Goal: Book appointment/travel/reservation

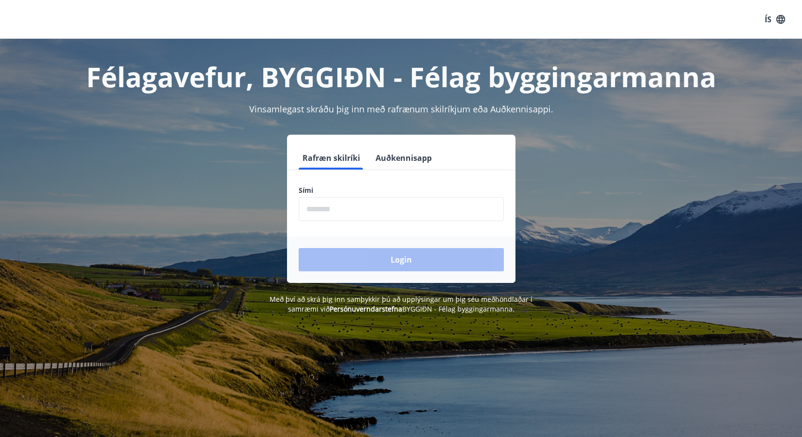
click at [326, 163] on button "Rafræn skilríki" at bounding box center [331, 157] width 65 height 23
click at [313, 196] on div "Sími ​" at bounding box center [401, 202] width 205 height 35
drag, startPoint x: 313, startPoint y: 196, endPoint x: 338, endPoint y: 208, distance: 28.4
click at [338, 208] on input "phone" at bounding box center [401, 209] width 205 height 24
type input "********"
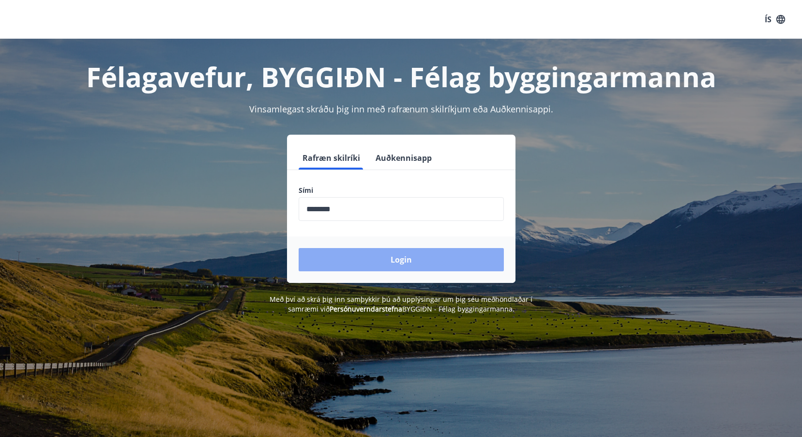
click at [410, 256] on button "Login" at bounding box center [401, 259] width 205 height 23
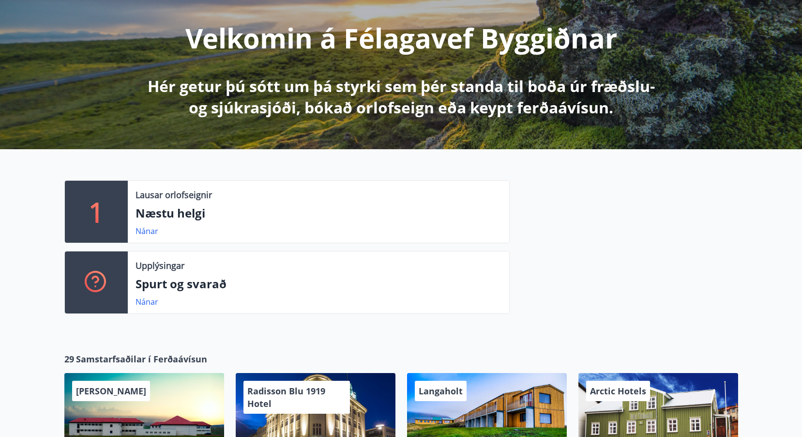
scroll to position [97, 0]
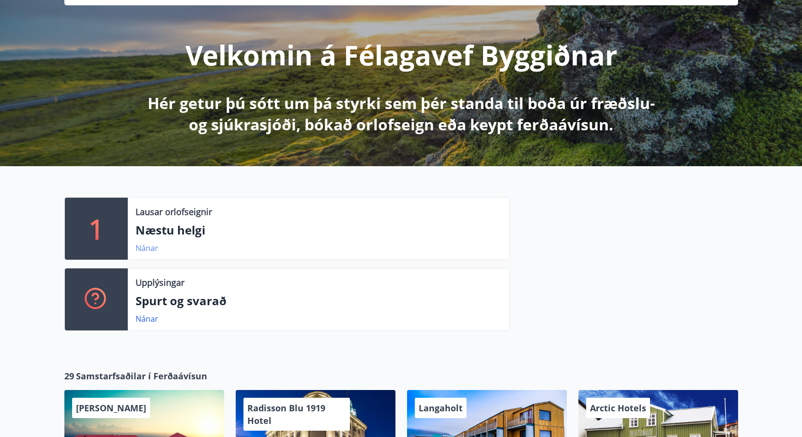
click at [147, 250] on link "Nánar" at bounding box center [147, 247] width 23 height 11
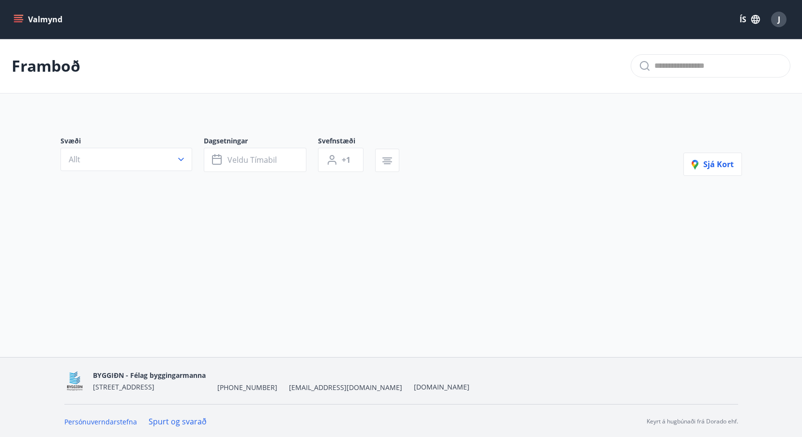
type input "*"
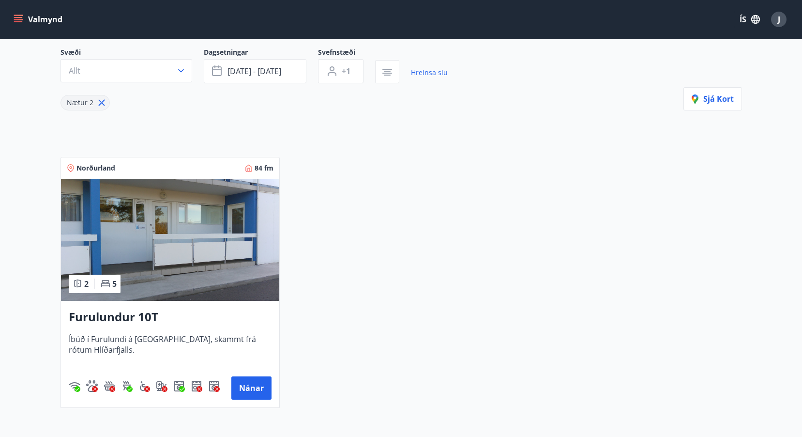
scroll to position [187, 0]
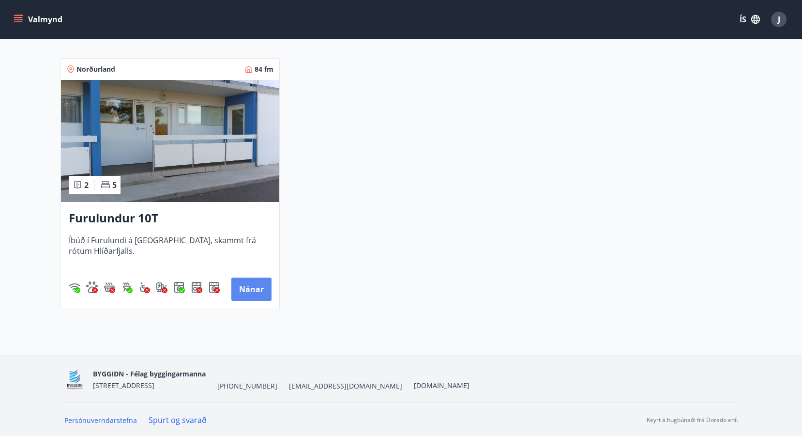
click at [251, 290] on button "Nánar" at bounding box center [251, 288] width 40 height 23
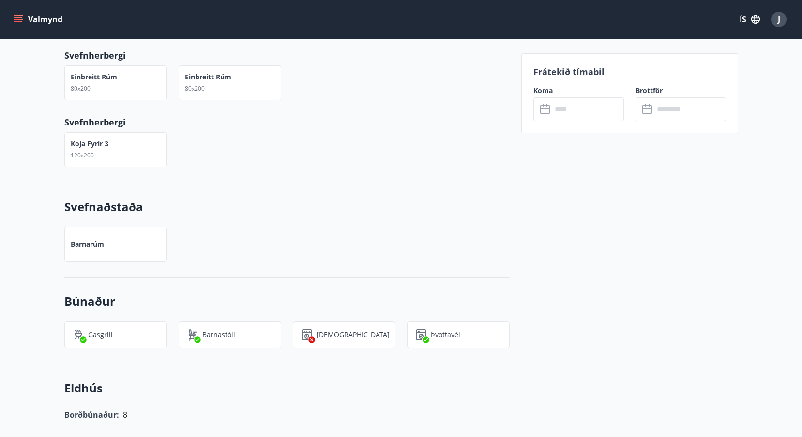
scroll to position [339, 0]
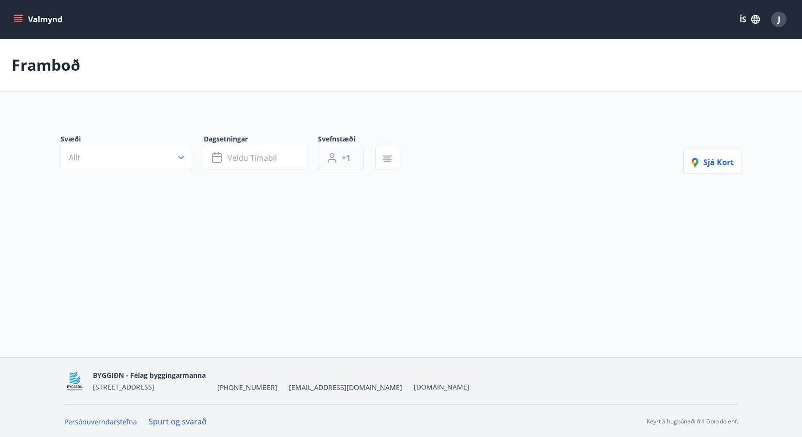
type input "*"
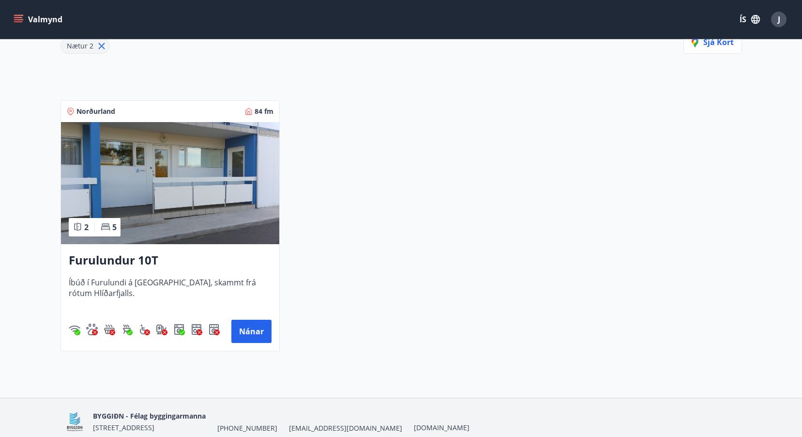
scroll to position [187, 0]
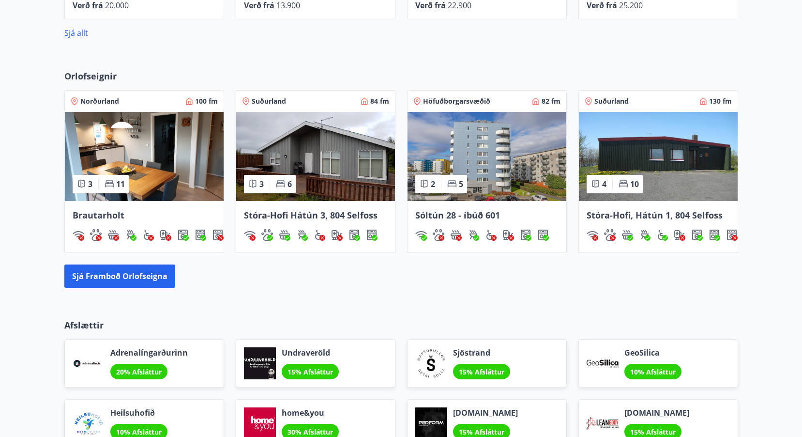
scroll to position [734, 0]
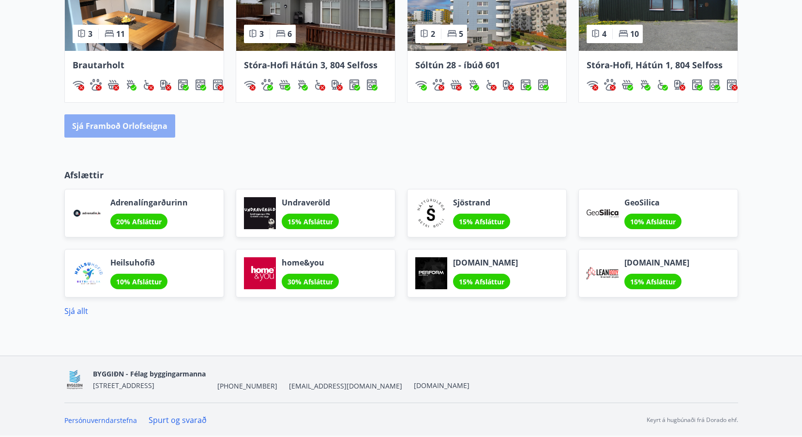
click at [123, 128] on button "Sjá framboð orlofseigna" at bounding box center [119, 125] width 111 height 23
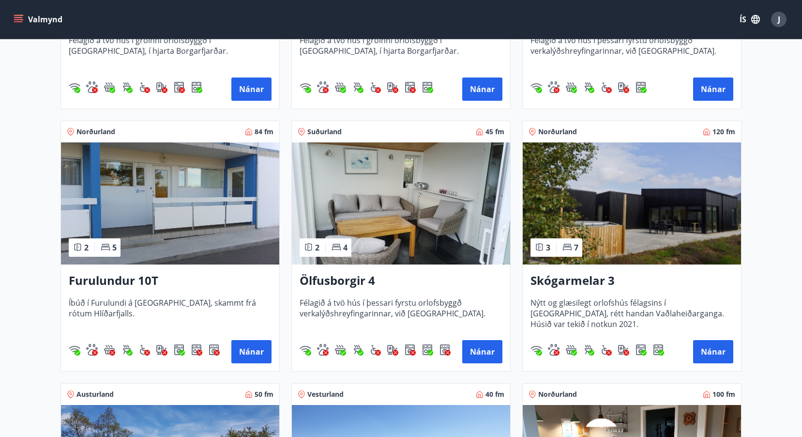
scroll to position [629, 0]
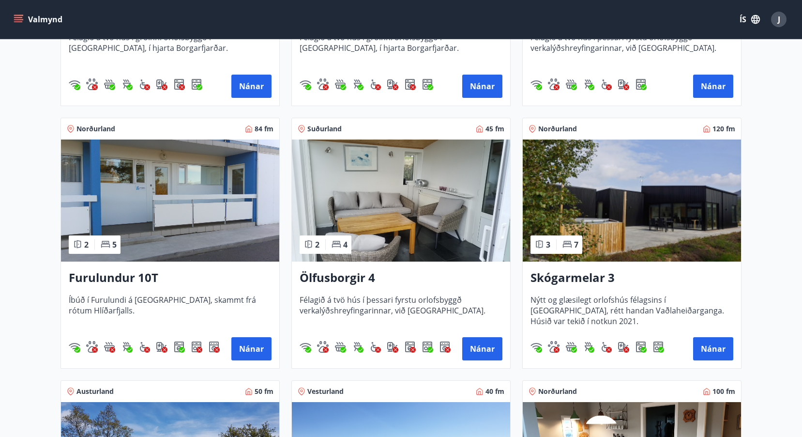
click at [593, 276] on h3 "Skógarmelar 3" at bounding box center [631, 277] width 203 height 17
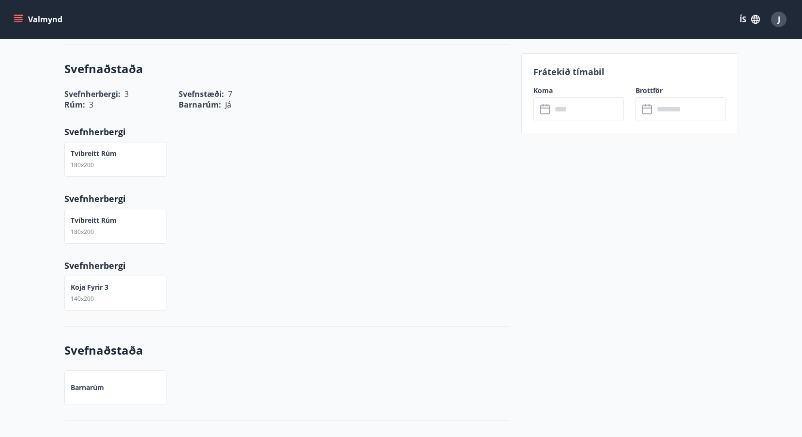
scroll to position [253, 0]
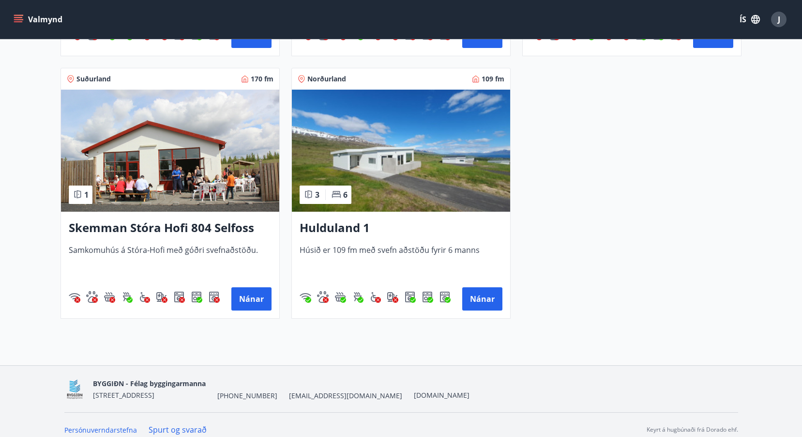
scroll to position [1213, 0]
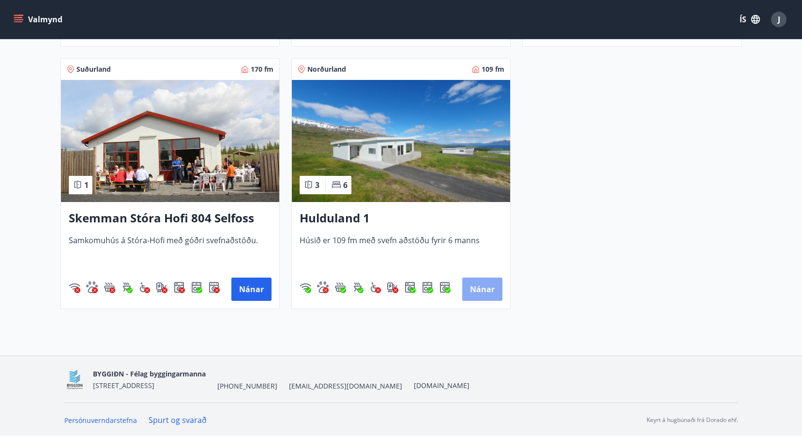
click at [472, 291] on button "Nánar" at bounding box center [482, 288] width 40 height 23
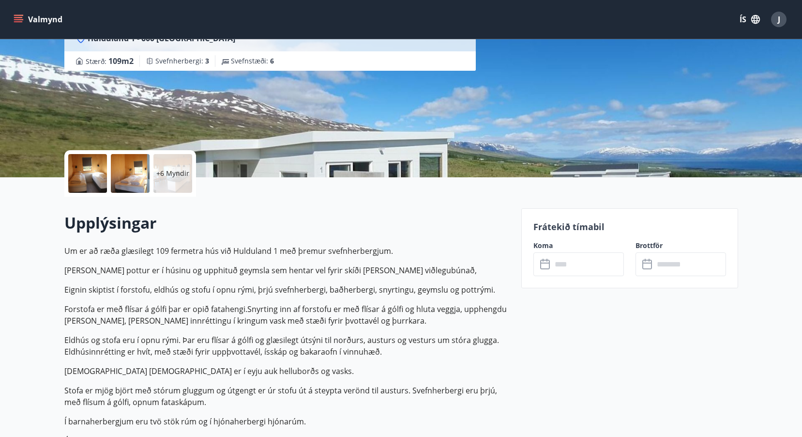
scroll to position [242, 0]
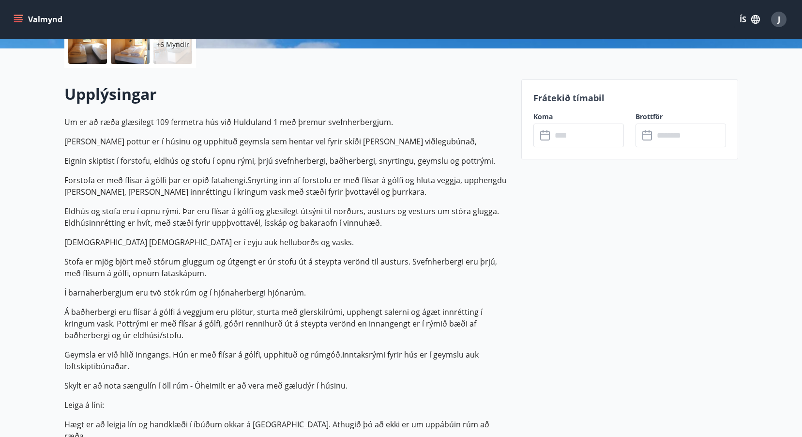
click at [561, 102] on p "Frátekið tímabil" at bounding box center [629, 97] width 193 height 13
click at [545, 137] on icon at bounding box center [546, 136] width 12 height 12
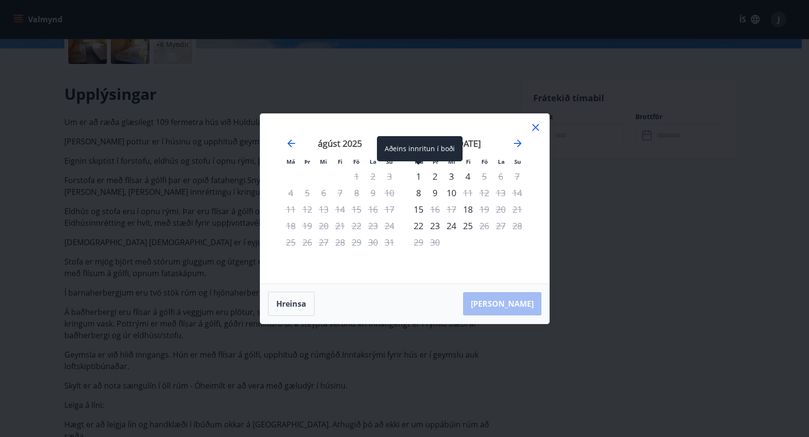
click at [420, 177] on div "1" at bounding box center [418, 176] width 16 height 16
click at [434, 176] on div "2" at bounding box center [435, 176] width 16 height 16
click at [450, 175] on div "3" at bounding box center [451, 176] width 16 height 16
click at [469, 175] on div "4" at bounding box center [468, 176] width 16 height 16
click at [520, 143] on icon "Move forward to switch to the next month." at bounding box center [518, 143] width 8 height 8
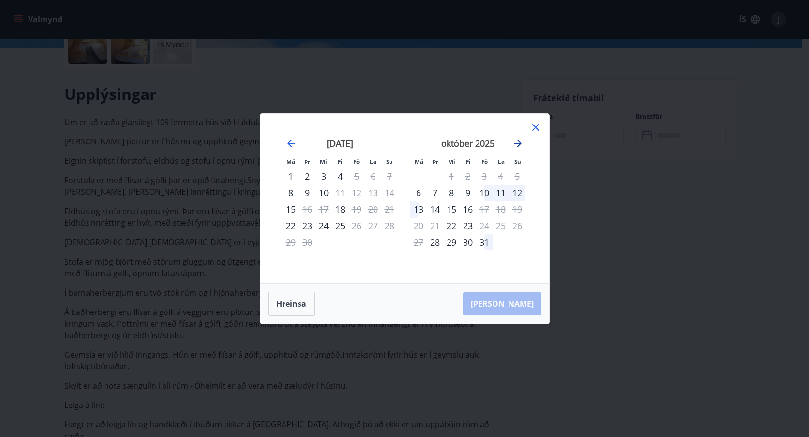
click at [521, 145] on icon "Move forward to switch to the next month." at bounding box center [518, 143] width 12 height 12
click at [520, 145] on icon "Move forward to switch to the next month." at bounding box center [518, 143] width 12 height 12
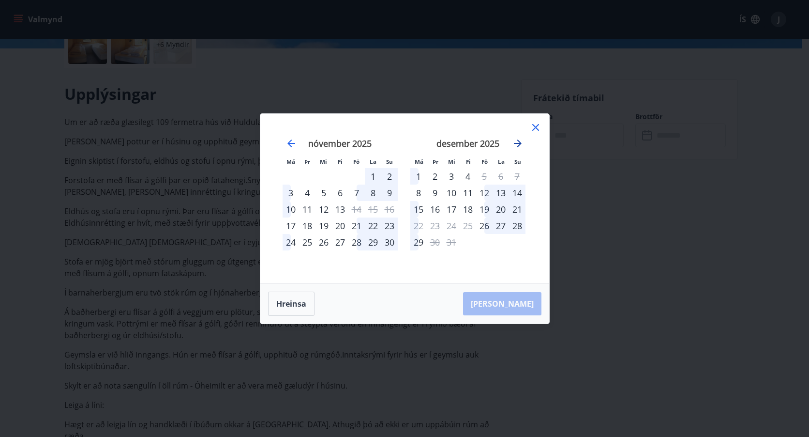
click at [520, 145] on icon "Move forward to switch to the next month." at bounding box center [518, 143] width 12 height 12
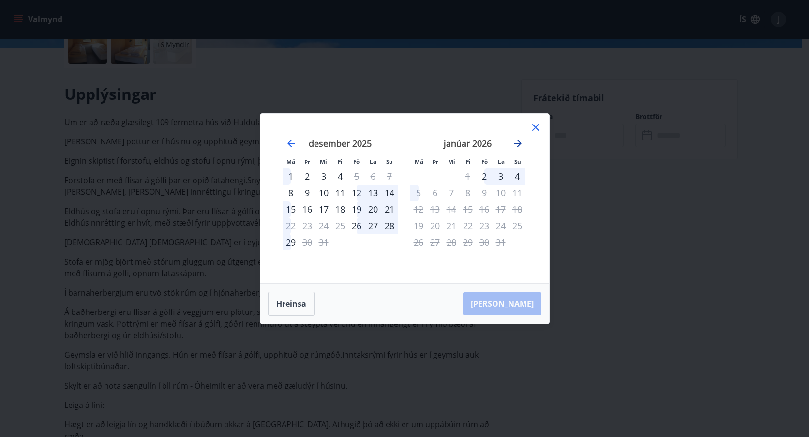
click at [518, 145] on icon "Move forward to switch to the next month." at bounding box center [518, 143] width 12 height 12
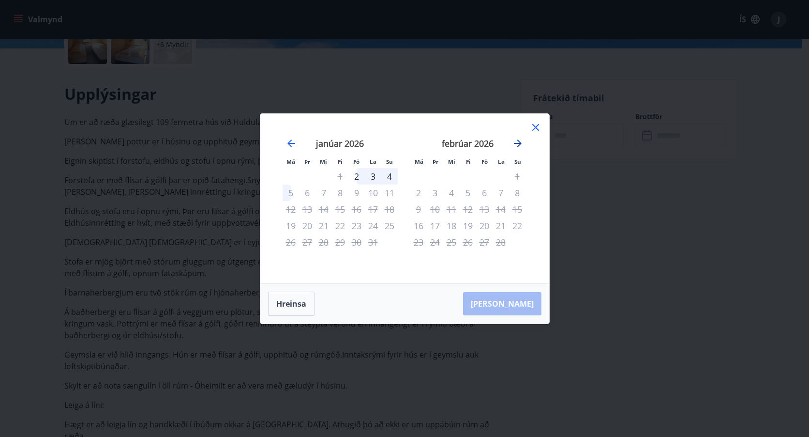
click at [518, 145] on icon "Move forward to switch to the next month." at bounding box center [518, 143] width 12 height 12
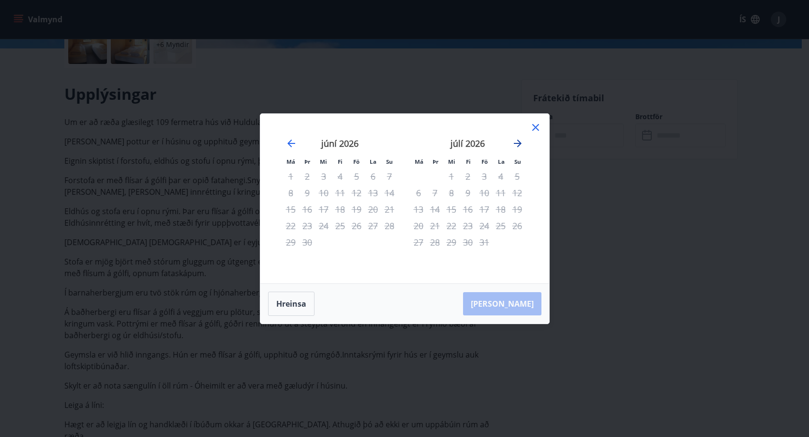
click at [518, 145] on icon "Move forward to switch to the next month." at bounding box center [518, 143] width 12 height 12
click at [290, 142] on icon "Move backward to switch to the previous month." at bounding box center [292, 143] width 12 height 12
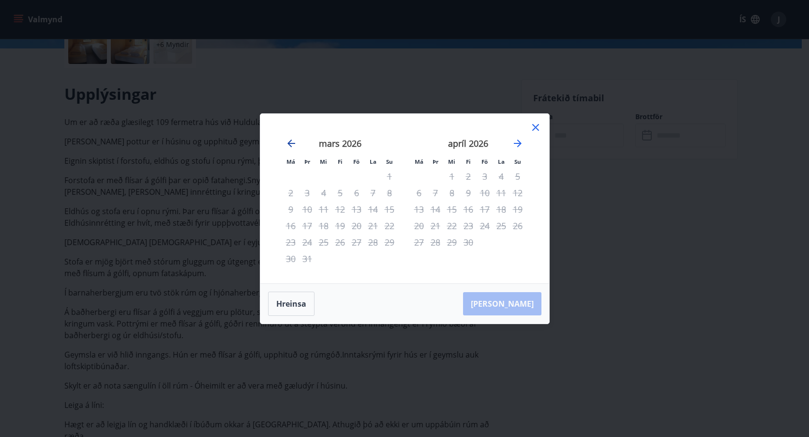
click at [290, 142] on icon "Move backward to switch to the previous month." at bounding box center [292, 143] width 12 height 12
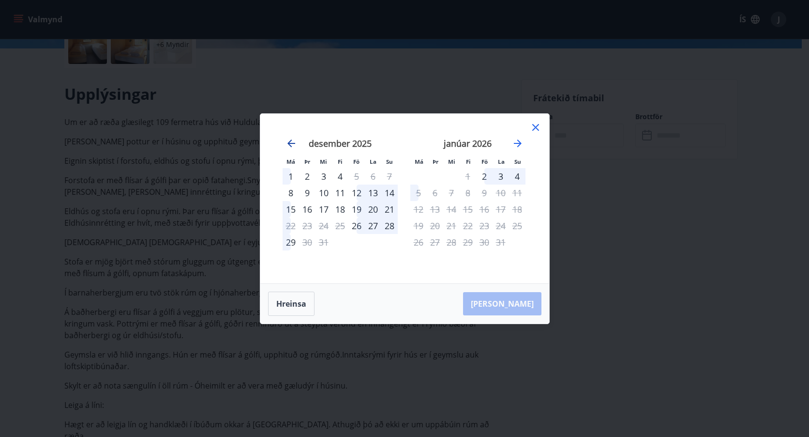
click at [290, 142] on icon "Move backward to switch to the previous month." at bounding box center [292, 143] width 12 height 12
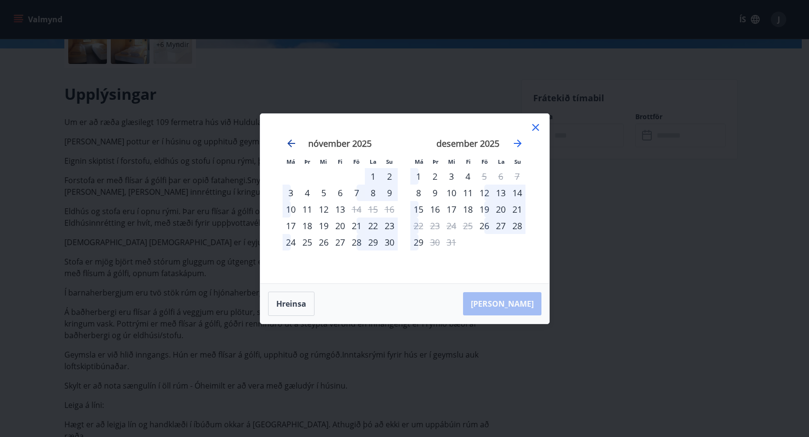
click at [290, 142] on icon "Move backward to switch to the previous month." at bounding box center [292, 143] width 12 height 12
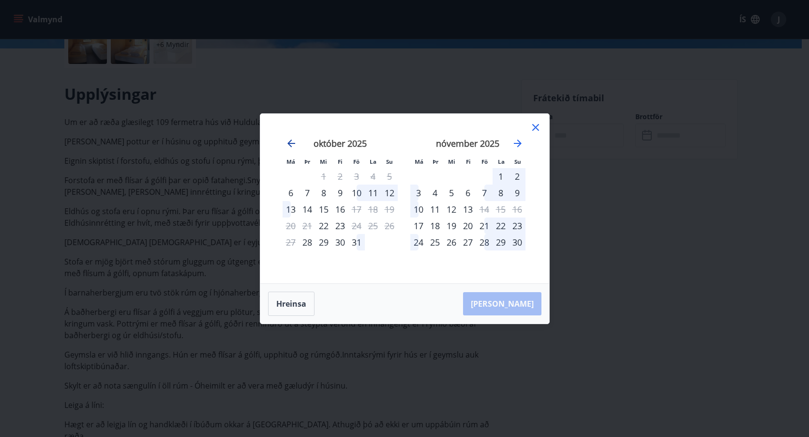
click at [290, 142] on icon "Move backward to switch to the previous month." at bounding box center [292, 143] width 12 height 12
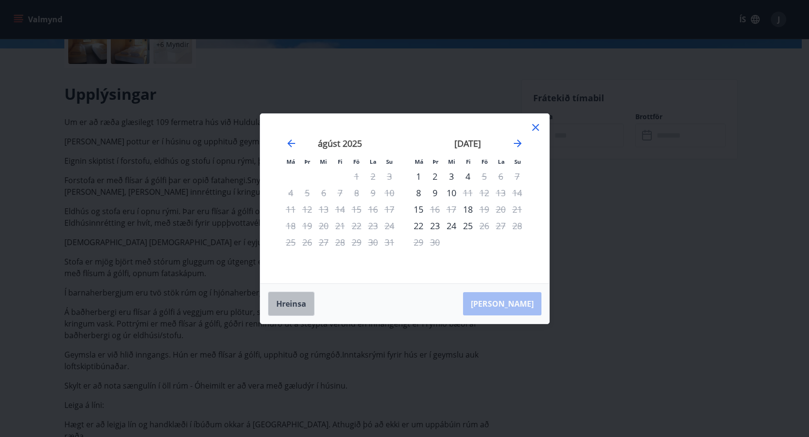
click at [293, 301] on button "Hreinsa" at bounding box center [291, 303] width 46 height 24
click at [536, 130] on icon at bounding box center [536, 127] width 12 height 12
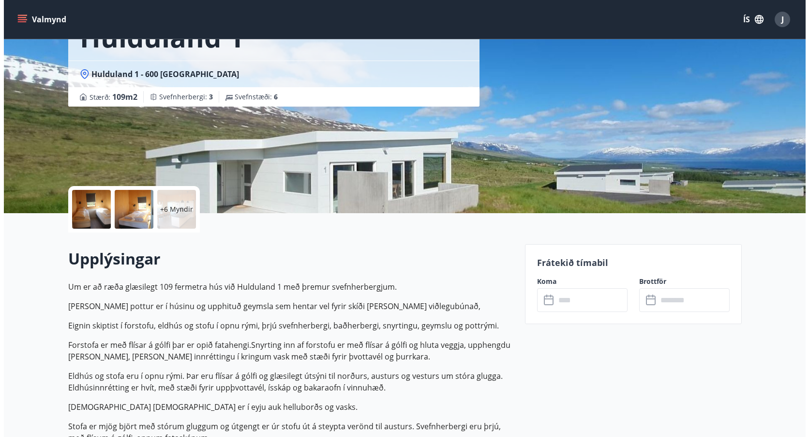
scroll to position [194, 0]
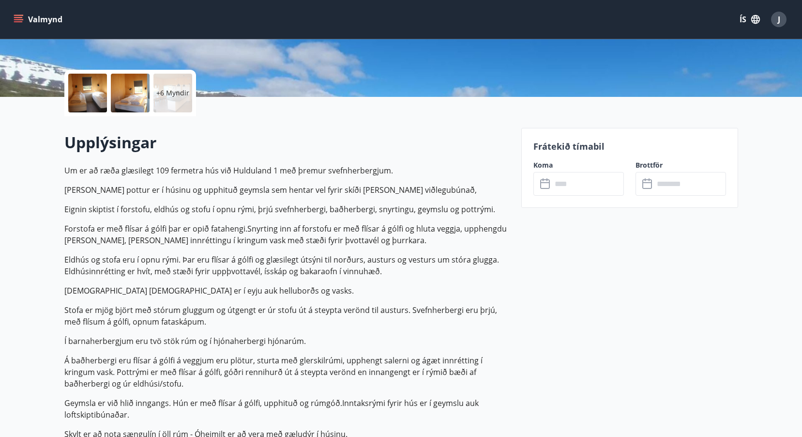
click at [645, 181] on icon at bounding box center [648, 184] width 12 height 12
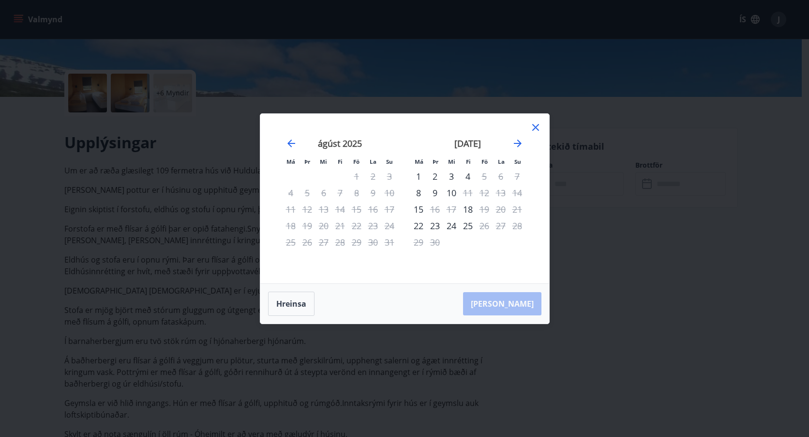
click at [446, 178] on div "3" at bounding box center [451, 176] width 16 height 16
click at [537, 127] on icon at bounding box center [536, 127] width 12 height 12
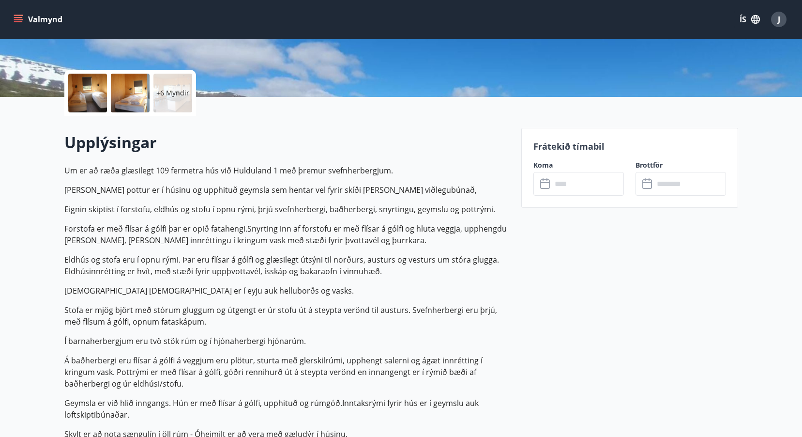
click at [545, 187] on icon at bounding box center [546, 184] width 12 height 12
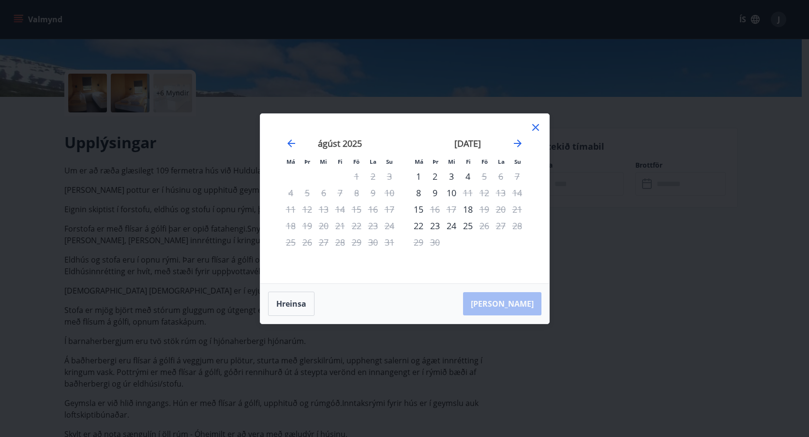
click at [469, 227] on div "25" at bounding box center [468, 225] width 16 height 16
click at [431, 226] on div "23" at bounding box center [435, 225] width 16 height 16
click at [517, 305] on div "[PERSON_NAME]" at bounding box center [404, 304] width 289 height 40
click at [299, 304] on button "Hreinsa" at bounding box center [291, 303] width 46 height 24
click at [538, 127] on icon at bounding box center [536, 127] width 12 height 12
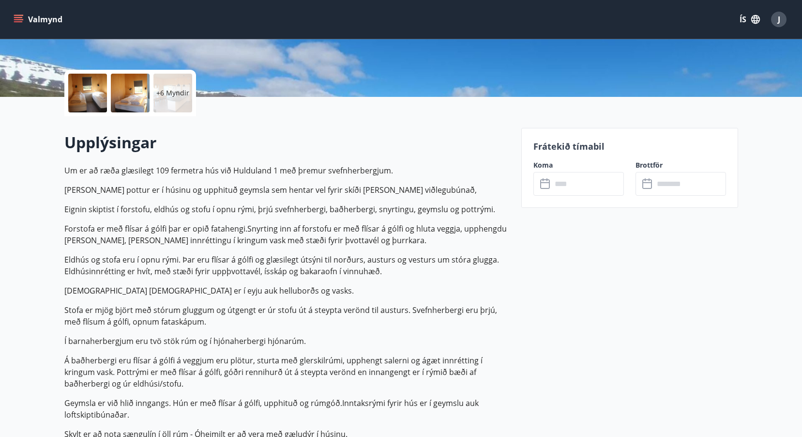
click at [180, 91] on p "+6 Myndir" at bounding box center [172, 93] width 33 height 10
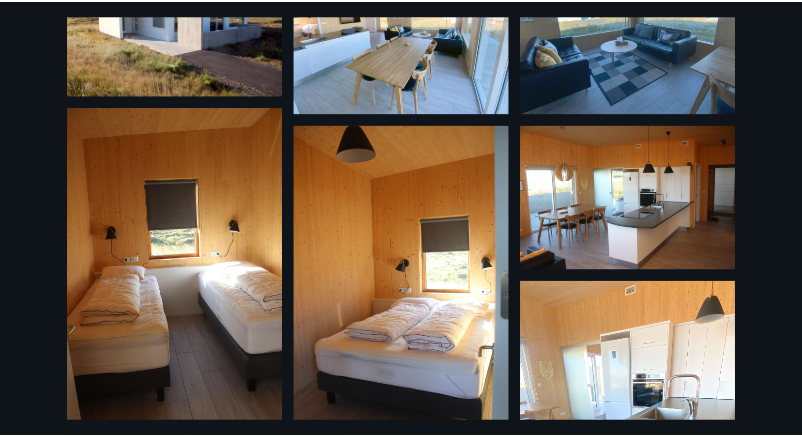
scroll to position [0, 0]
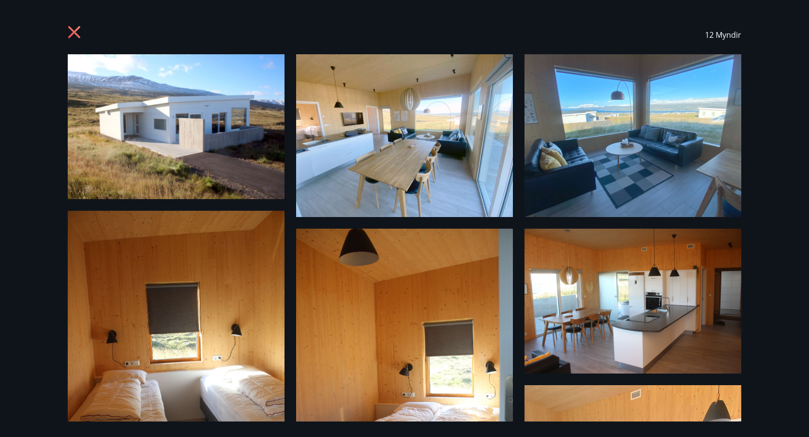
drag, startPoint x: 717, startPoint y: 36, endPoint x: 695, endPoint y: 36, distance: 22.3
click at [714, 36] on span "12 Myndir" at bounding box center [723, 35] width 36 height 11
click at [76, 33] on icon at bounding box center [74, 32] width 12 height 12
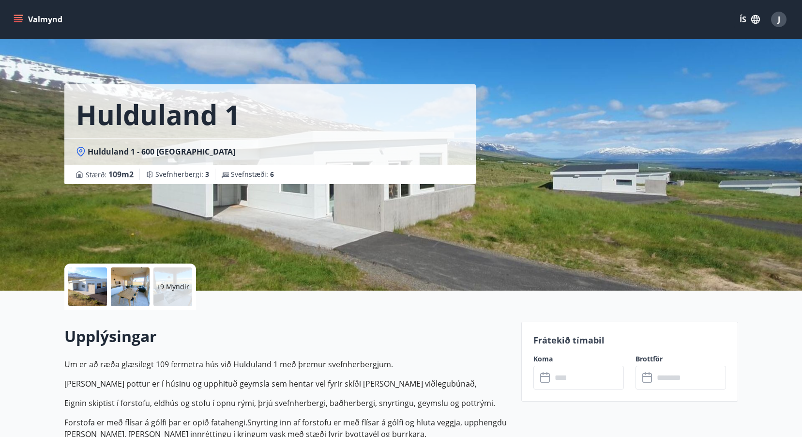
click at [33, 16] on button "Valmynd" at bounding box center [39, 19] width 55 height 17
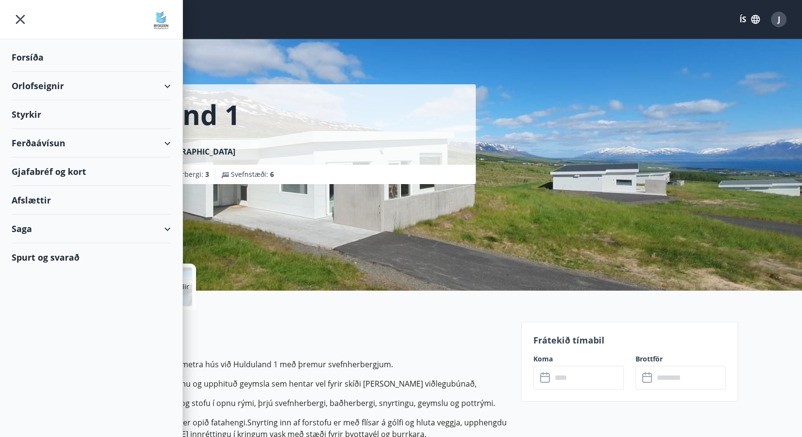
click at [34, 87] on div "Orlofseignir" at bounding box center [91, 86] width 159 height 29
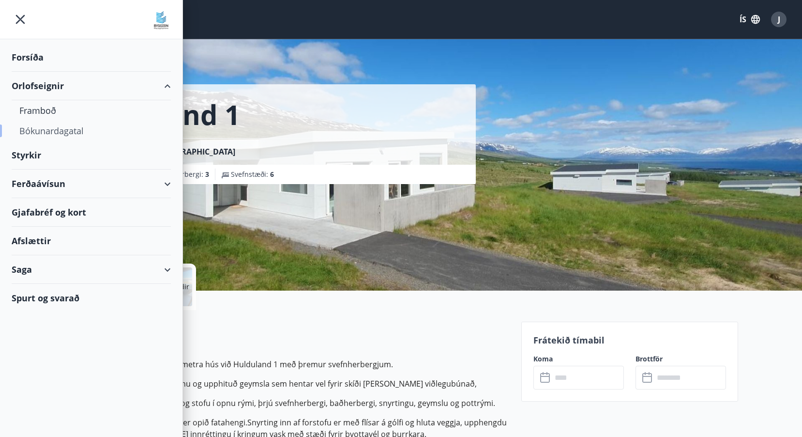
click at [28, 130] on div "Bókunardagatal" at bounding box center [91, 131] width 144 height 20
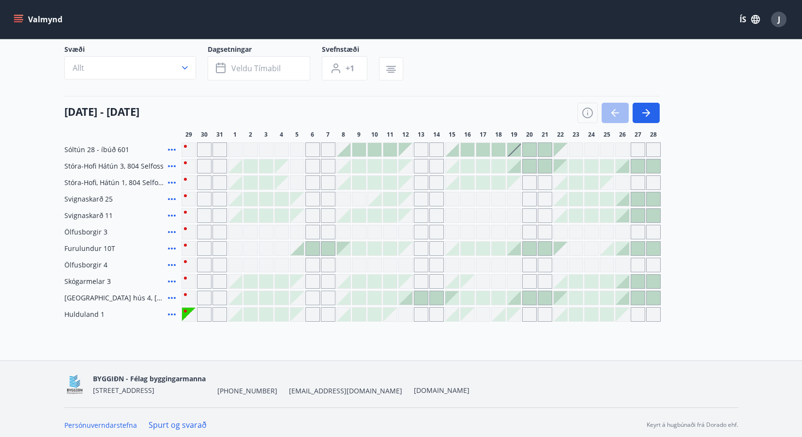
scroll to position [73, 0]
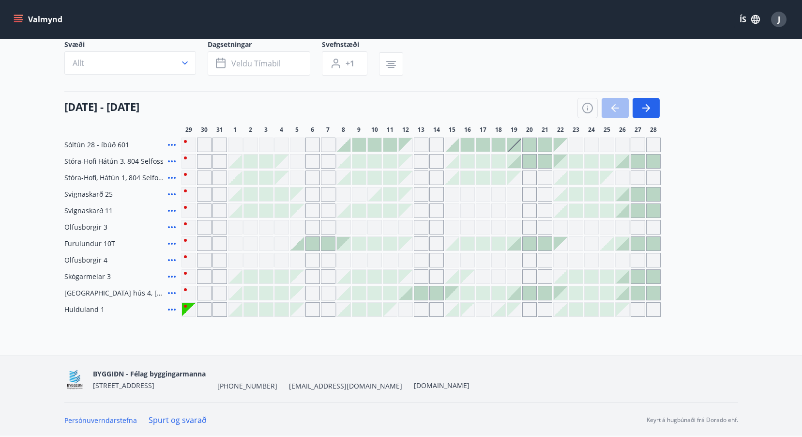
click at [363, 144] on div at bounding box center [359, 145] width 14 height 14
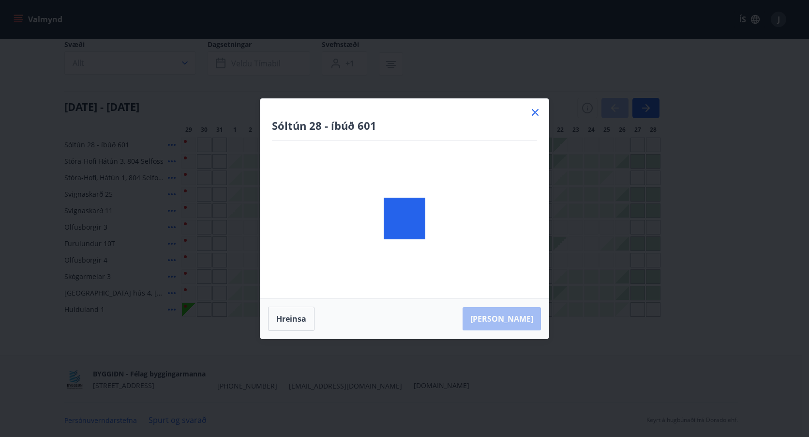
click at [363, 144] on div at bounding box center [404, 219] width 288 height 240
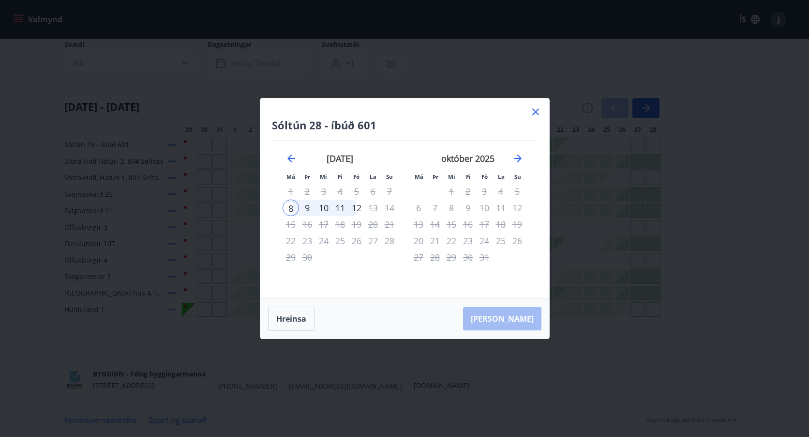
click at [535, 111] on icon at bounding box center [536, 112] width 12 height 12
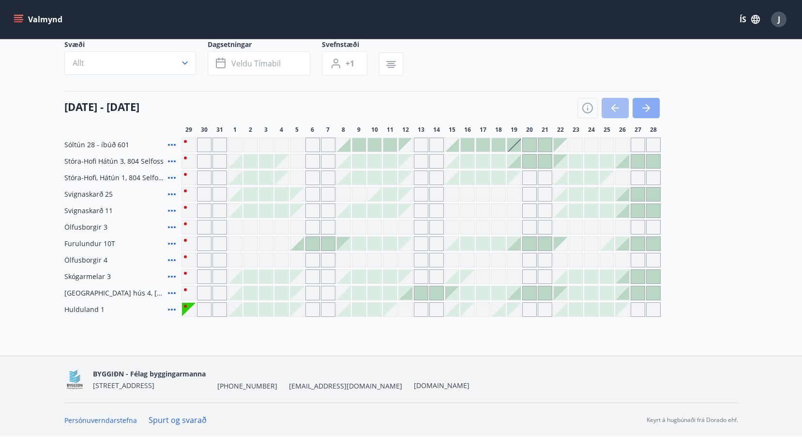
click at [651, 106] on icon "button" at bounding box center [646, 108] width 12 height 12
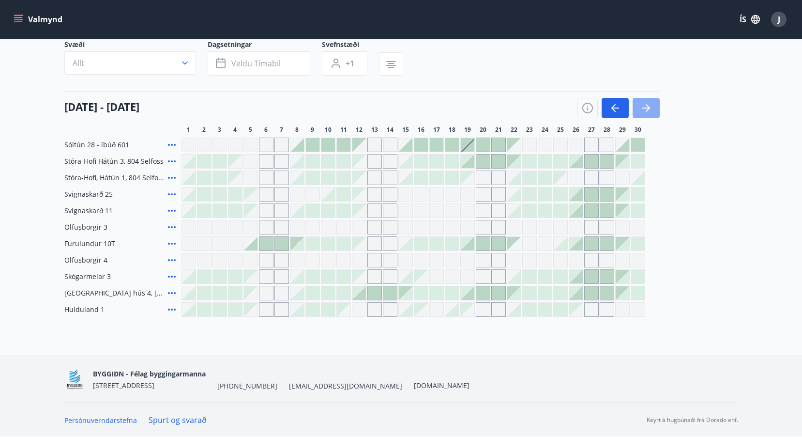
click at [650, 108] on icon "button" at bounding box center [646, 108] width 12 height 12
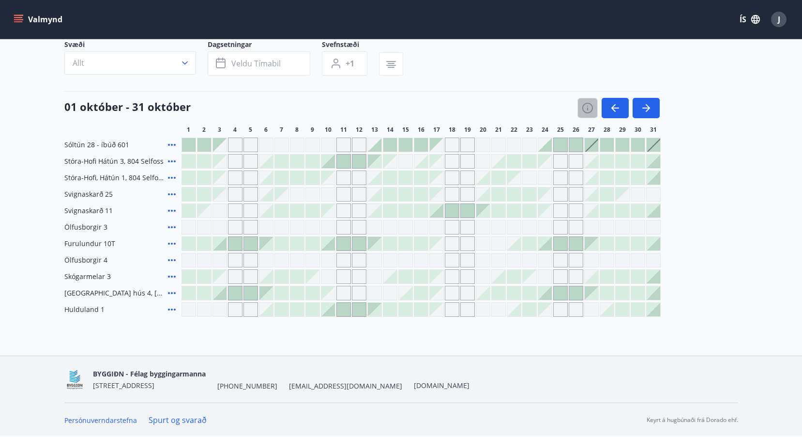
click at [595, 103] on button "button" at bounding box center [587, 108] width 20 height 20
click at [615, 106] on icon "button" at bounding box center [615, 108] width 12 height 12
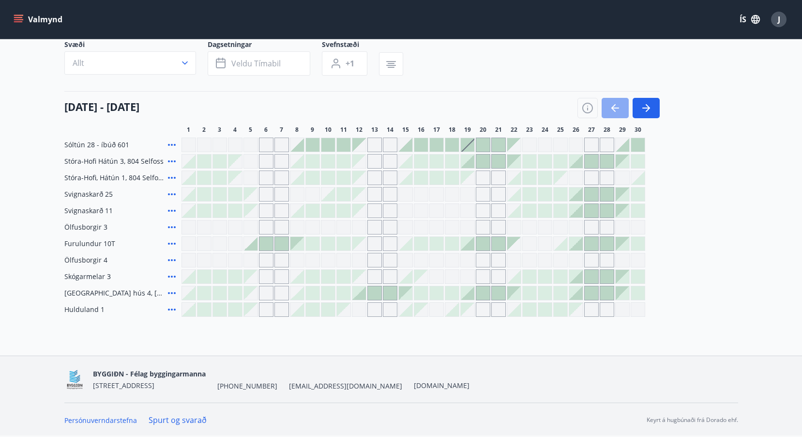
click at [615, 106] on icon "button" at bounding box center [615, 108] width 12 height 12
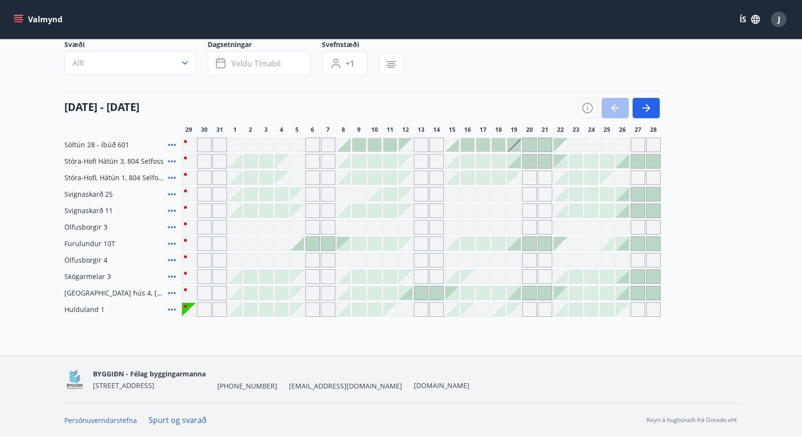
click at [203, 308] on div "Gráir dagar eru ekki bókanlegir" at bounding box center [204, 309] width 15 height 15
click at [332, 241] on div at bounding box center [328, 244] width 14 height 14
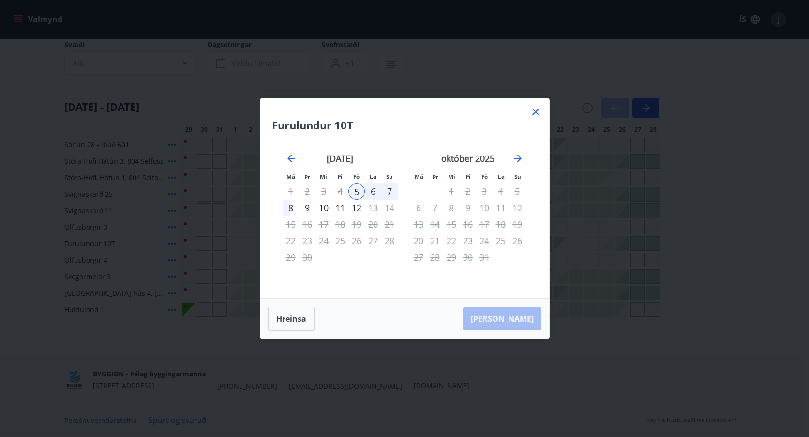
click at [535, 114] on icon at bounding box center [536, 112] width 12 height 12
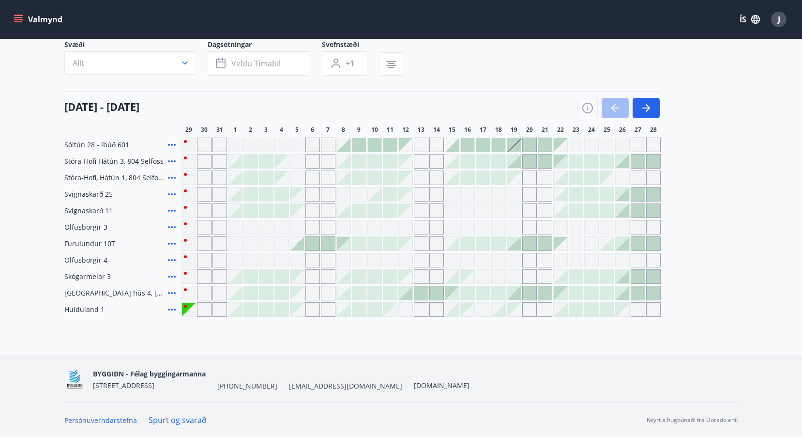
click at [435, 308] on div "Gráir dagar eru ekki bókanlegir" at bounding box center [436, 309] width 15 height 15
click at [648, 111] on icon "button" at bounding box center [646, 108] width 12 height 12
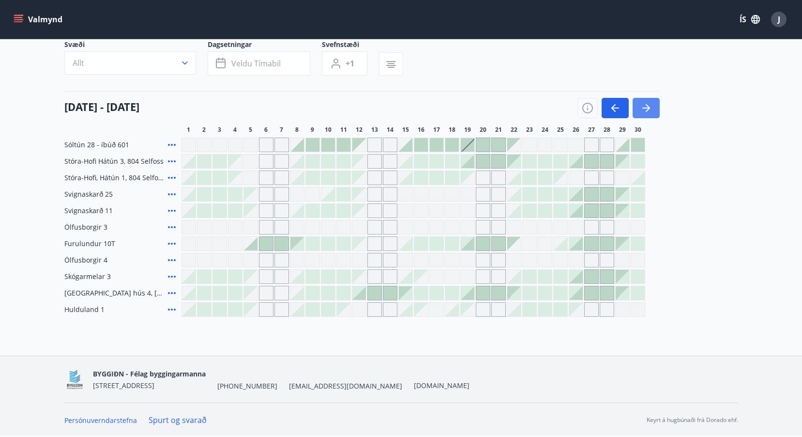
click at [648, 111] on icon "button" at bounding box center [646, 108] width 12 height 12
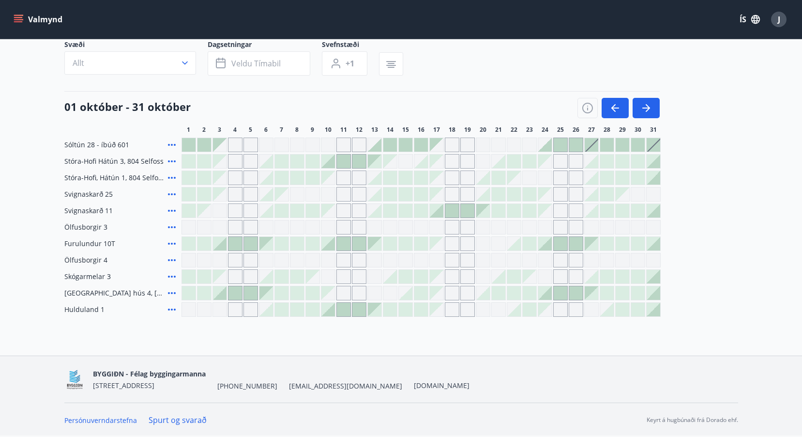
click at [343, 312] on div at bounding box center [344, 309] width 14 height 14
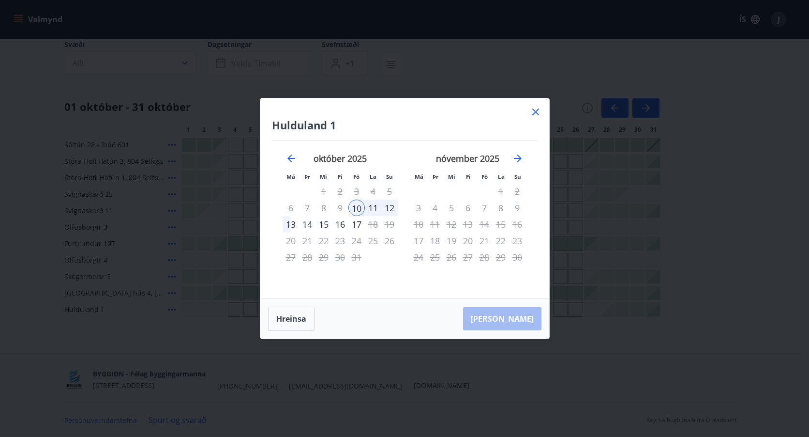
click at [536, 107] on icon at bounding box center [536, 112] width 12 height 12
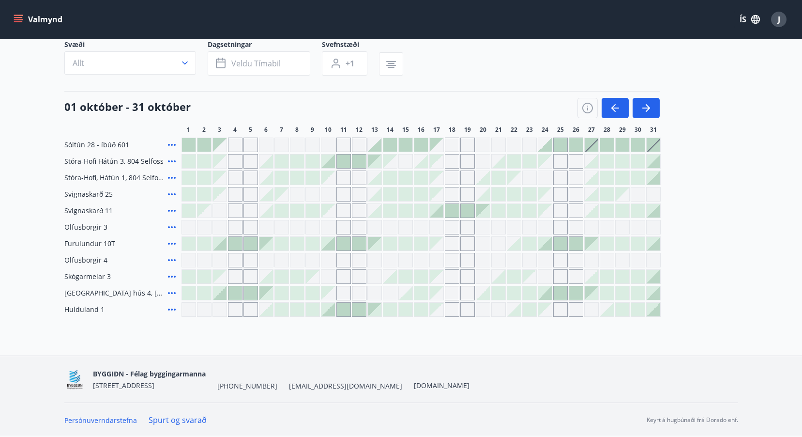
click at [331, 314] on div at bounding box center [328, 309] width 14 height 14
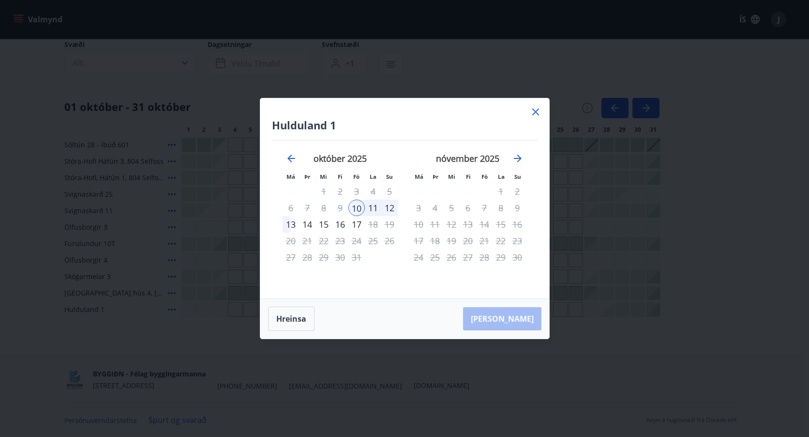
click at [534, 109] on icon at bounding box center [536, 112] width 12 height 12
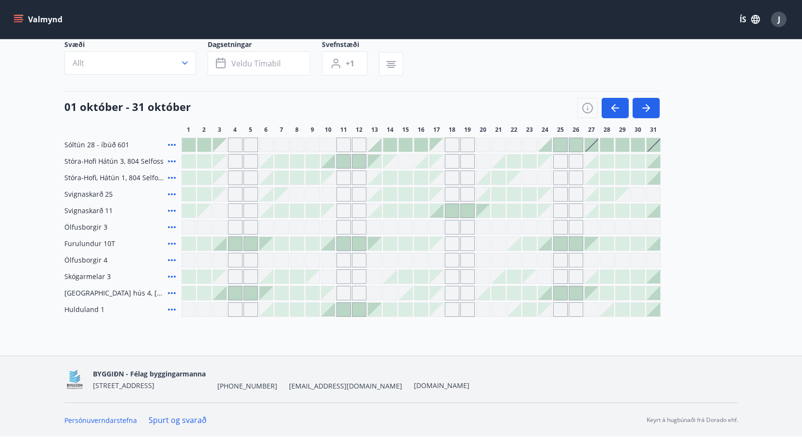
click at [374, 308] on div at bounding box center [375, 309] width 14 height 14
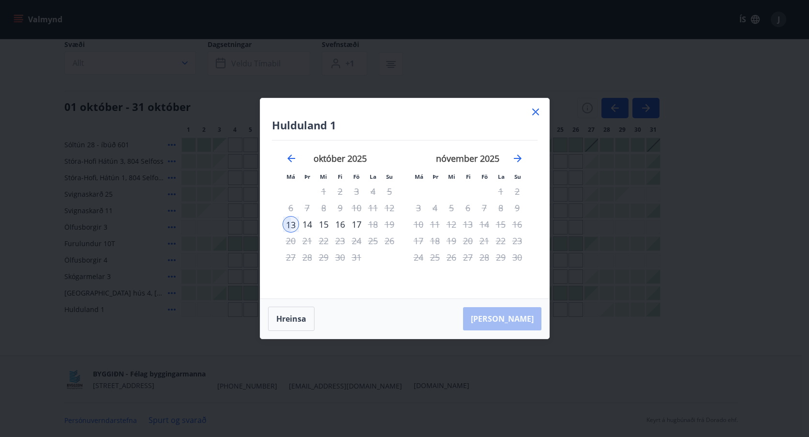
click at [309, 225] on div "14" at bounding box center [307, 224] width 16 height 16
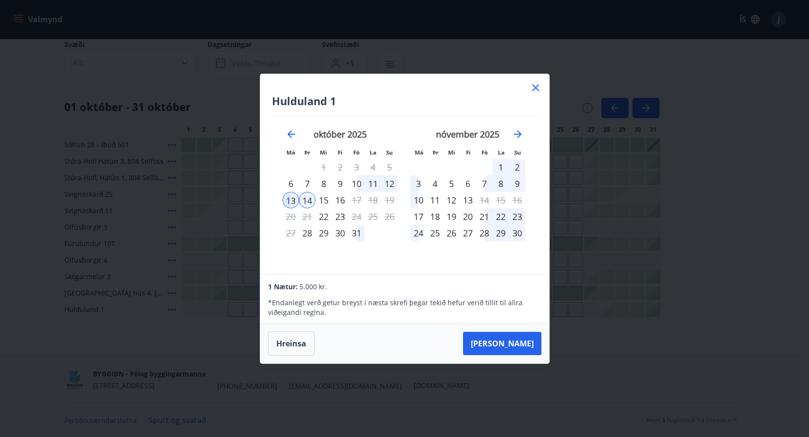
click at [328, 200] on div "15" at bounding box center [324, 200] width 16 height 16
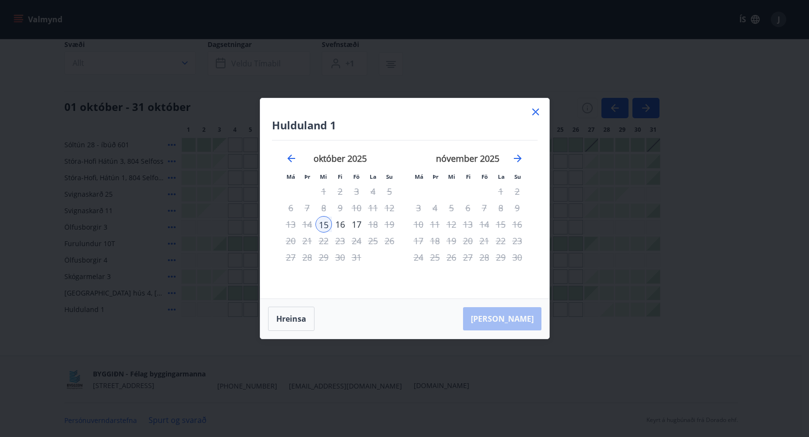
click at [343, 226] on div "16" at bounding box center [340, 224] width 16 height 16
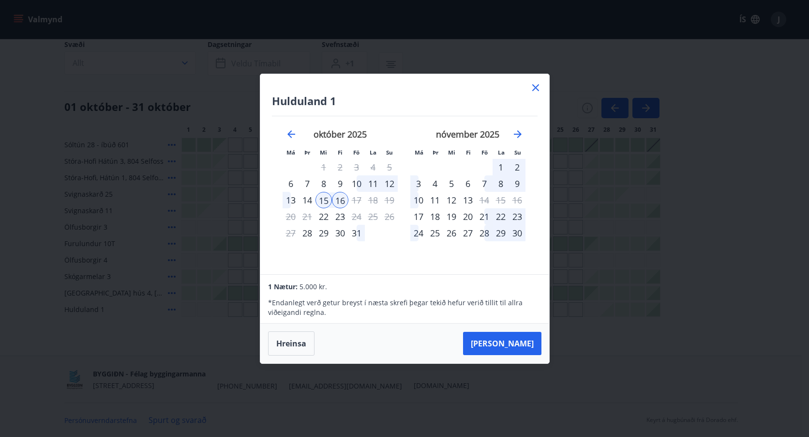
click at [320, 199] on div "15" at bounding box center [324, 200] width 16 height 16
click at [340, 197] on div "16" at bounding box center [340, 200] width 16 height 16
click at [534, 88] on icon at bounding box center [536, 88] width 12 height 12
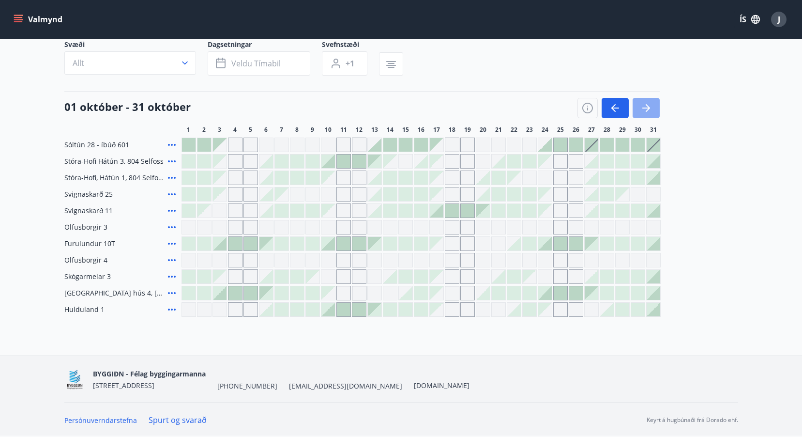
click at [647, 104] on icon "button" at bounding box center [646, 108] width 12 height 12
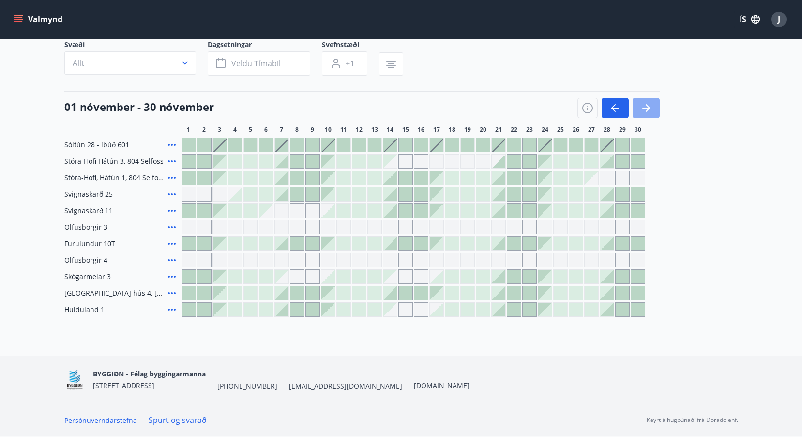
click at [648, 107] on icon "button" at bounding box center [646, 108] width 12 height 12
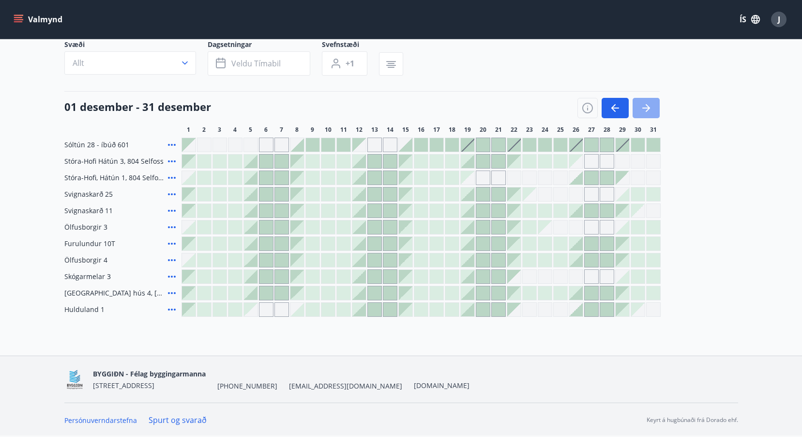
click at [648, 107] on icon "button" at bounding box center [646, 108] width 12 height 12
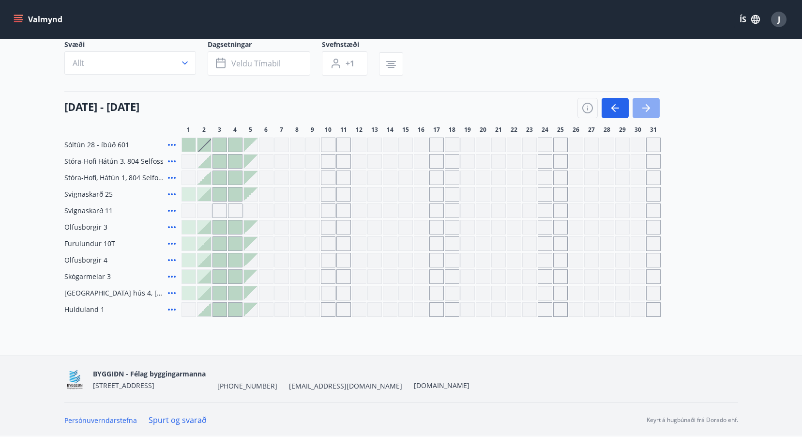
click at [648, 107] on icon "button" at bounding box center [646, 108] width 12 height 12
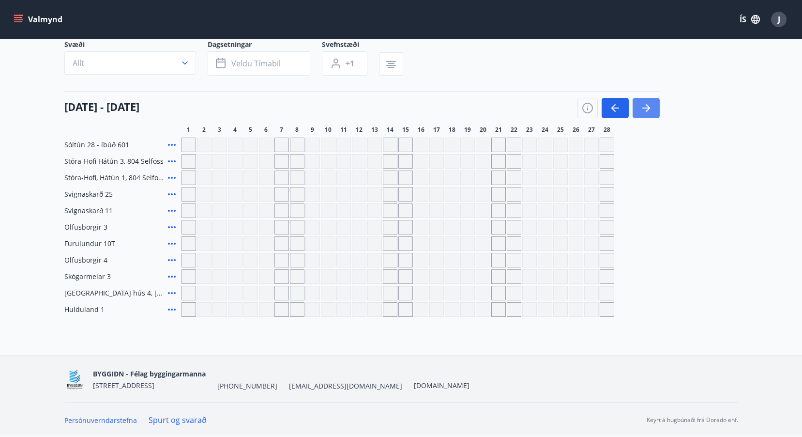
click at [648, 108] on icon "button" at bounding box center [646, 107] width 8 height 1
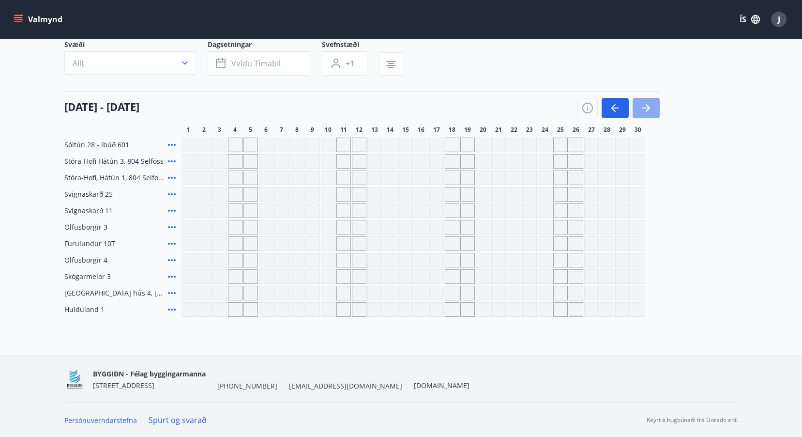
click at [648, 108] on icon "button" at bounding box center [646, 107] width 8 height 1
drag, startPoint x: 648, startPoint y: 108, endPoint x: 12, endPoint y: 4, distance: 643.9
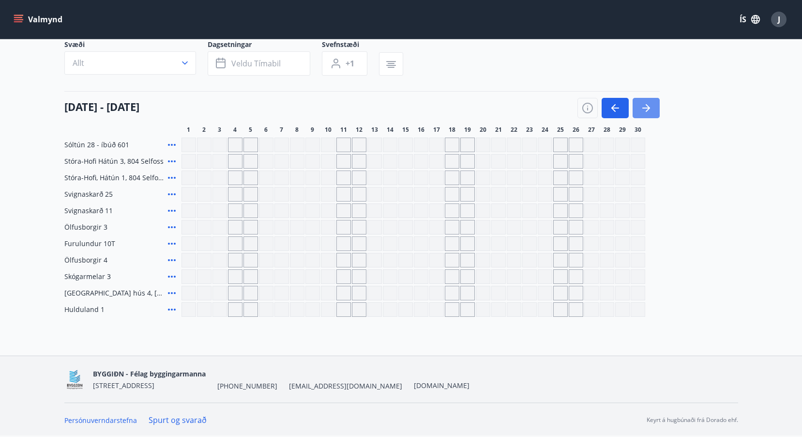
click at [647, 109] on icon "button" at bounding box center [646, 108] width 12 height 12
